Goal: Information Seeking & Learning: Learn about a topic

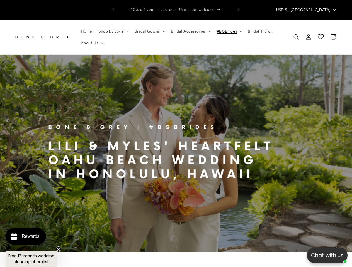
click at [327, 256] on p "Chat with us" at bounding box center [327, 256] width 41 height 8
click at [113, 8] on icon "Previous announcement" at bounding box center [113, 9] width 2 height 3
click at [239, 8] on icon "Next announcement" at bounding box center [239, 9] width 2 height 3
click at [314, 7] on span "USD $ | [GEOGRAPHIC_DATA]" at bounding box center [303, 10] width 54 height 6
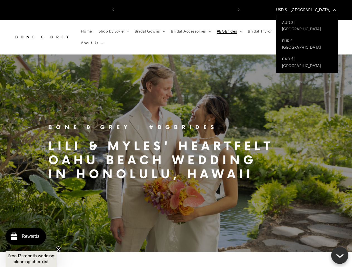
click at [113, 29] on span "Shop by Style" at bounding box center [111, 31] width 25 height 5
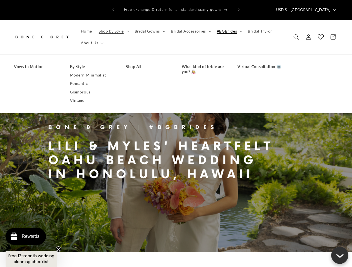
click at [149, 29] on span "Bridal Gowns" at bounding box center [146, 31] width 25 height 5
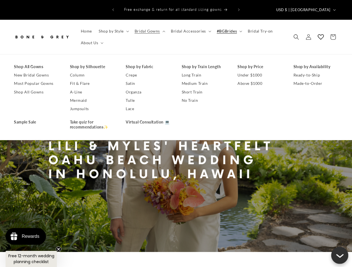
click at [189, 29] on span "Bridal Accessories" at bounding box center [188, 31] width 35 height 5
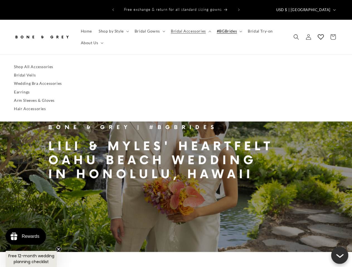
click at [227, 29] on span "#BGBrides" at bounding box center [227, 31] width 20 height 5
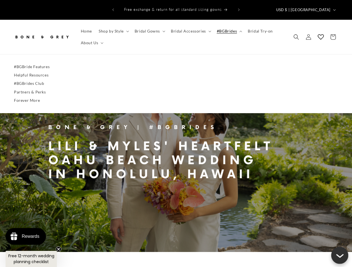
click at [91, 40] on span "About Us" at bounding box center [90, 42] width 18 height 5
